Goal: Transaction & Acquisition: Purchase product/service

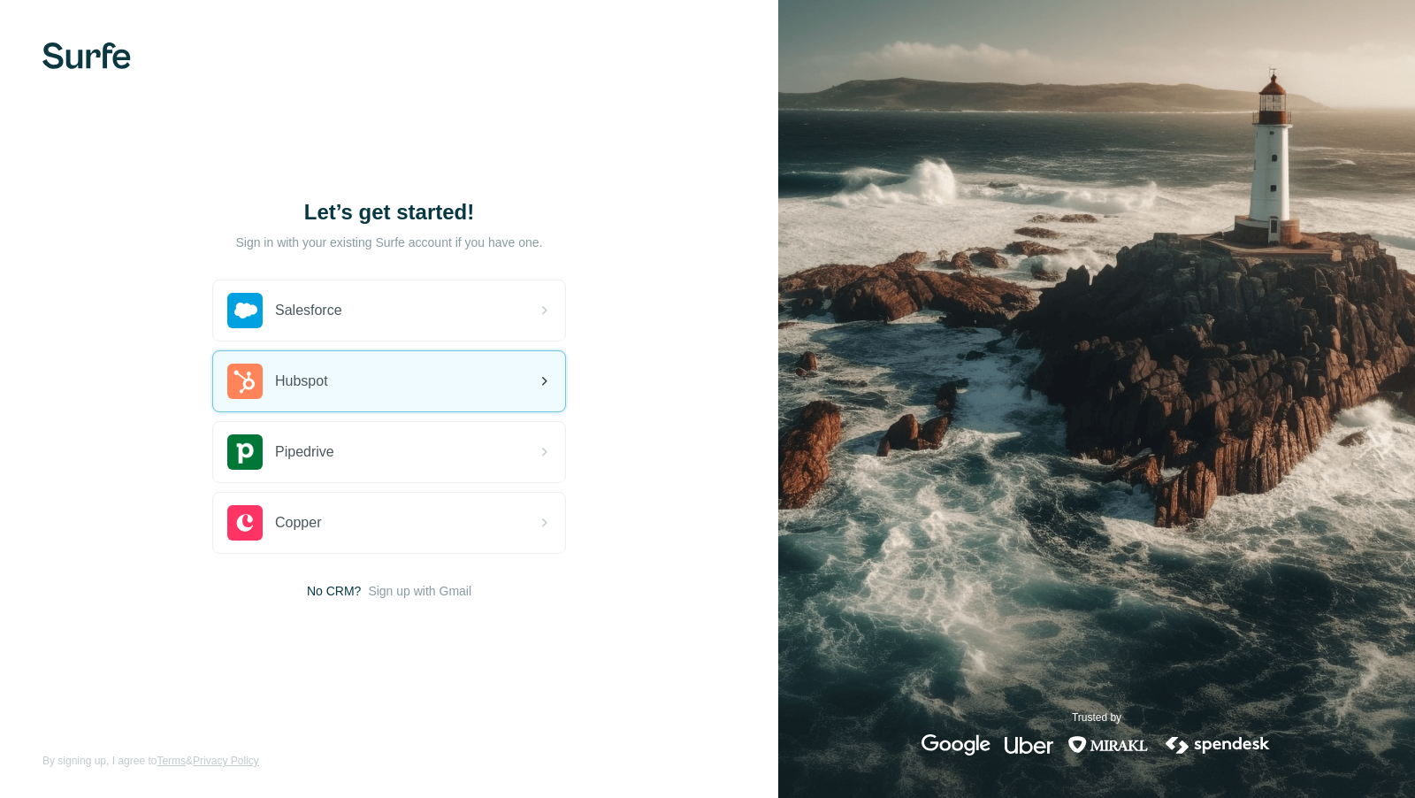
click at [407, 401] on div "Hubspot" at bounding box center [389, 381] width 352 height 60
click at [425, 379] on div "Hubspot" at bounding box center [389, 381] width 352 height 60
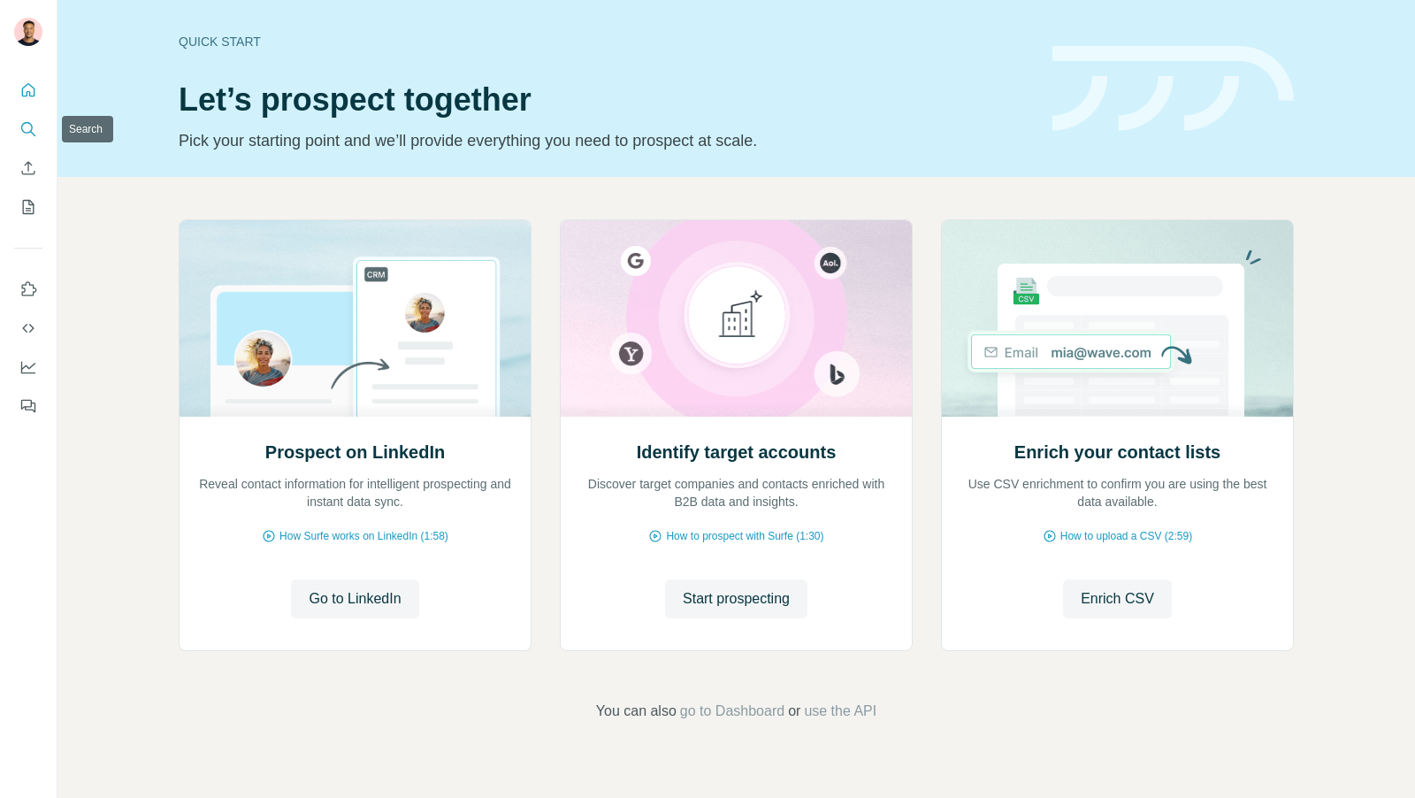
click at [19, 134] on icon "Search" at bounding box center [28, 129] width 18 height 18
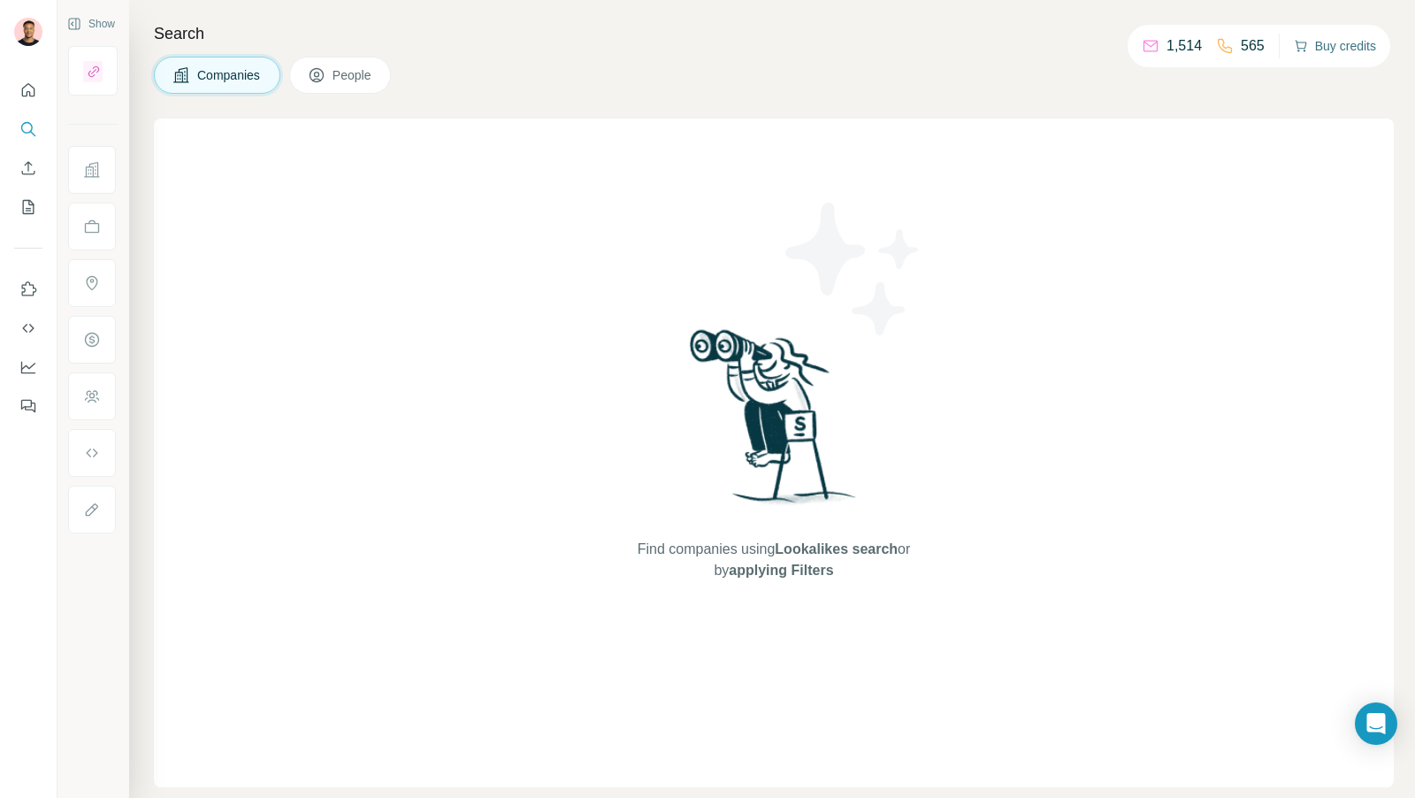
click at [1317, 50] on button "Buy credits" at bounding box center [1335, 46] width 82 height 25
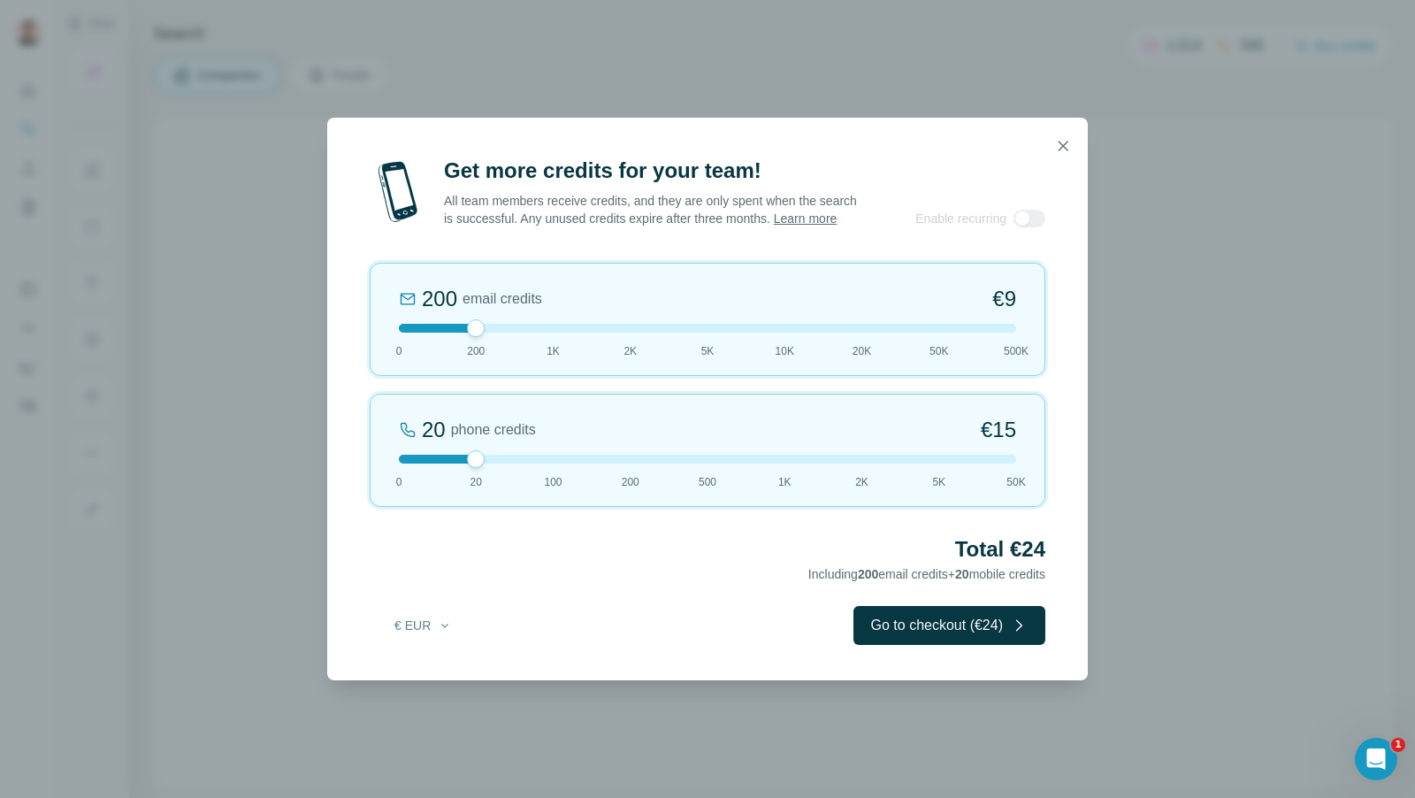
drag, startPoint x: 478, startPoint y: 465, endPoint x: 384, endPoint y: 465, distance: 94.6
click at [384, 465] on div "20 phone credits €[PHONE_NUMBER] 1K 2K 5K 50K" at bounding box center [708, 449] width 676 height 113
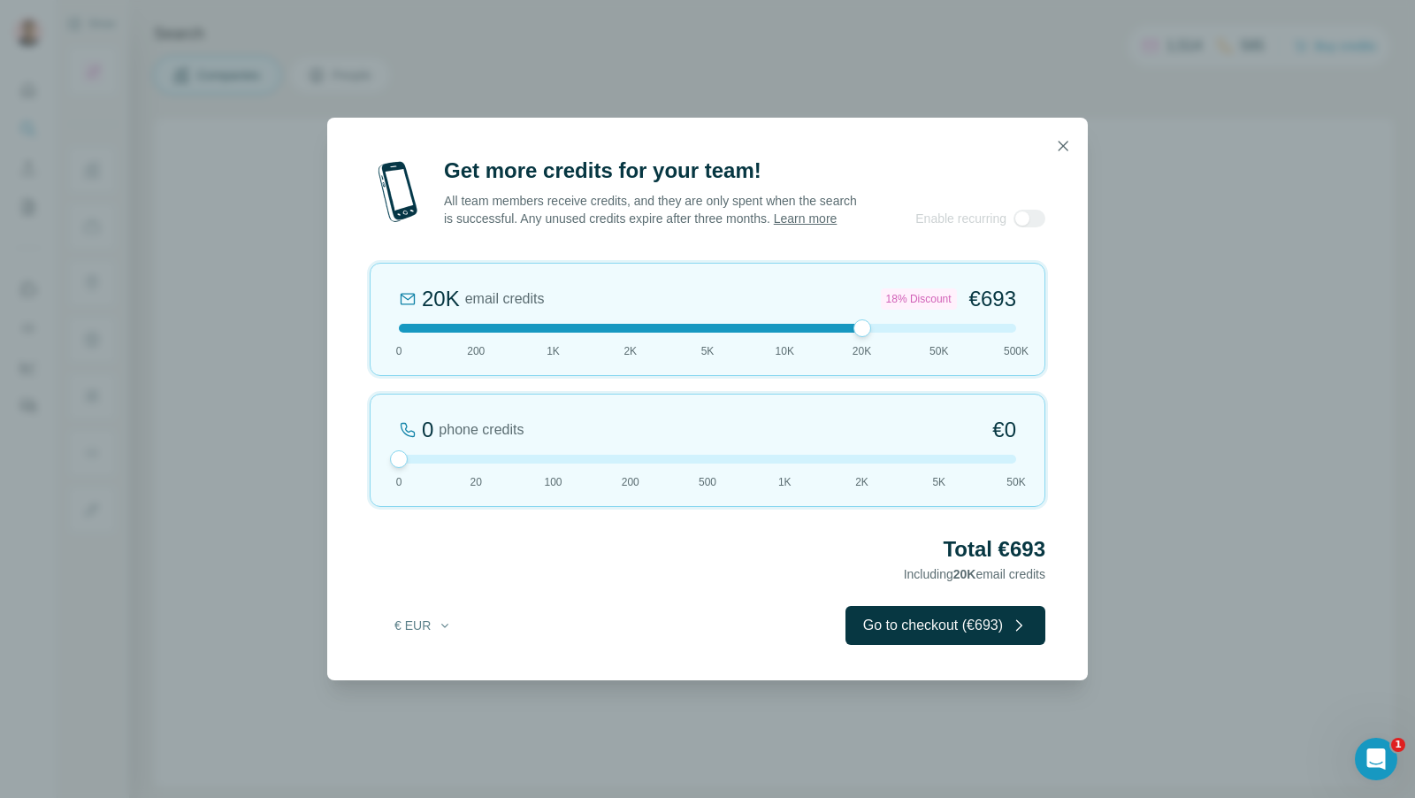
drag, startPoint x: 474, startPoint y: 339, endPoint x: 835, endPoint y: 353, distance: 361.0
click at [835, 353] on div "20K email credits 18% Discount €693 0 200 1K 2K 5K 10K 20K 50K 500K" at bounding box center [708, 319] width 676 height 113
